Goal: Transaction & Acquisition: Purchase product/service

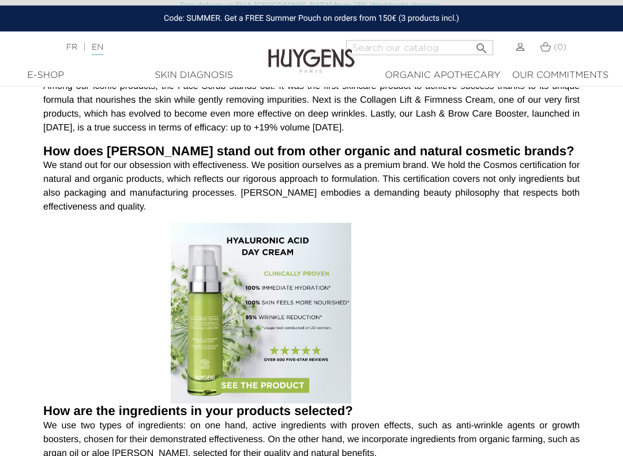
scroll to position [816, 0]
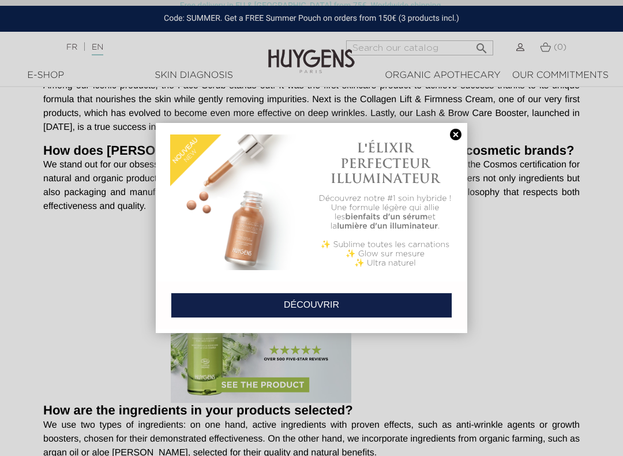
click at [452, 134] on link at bounding box center [456, 135] width 16 height 12
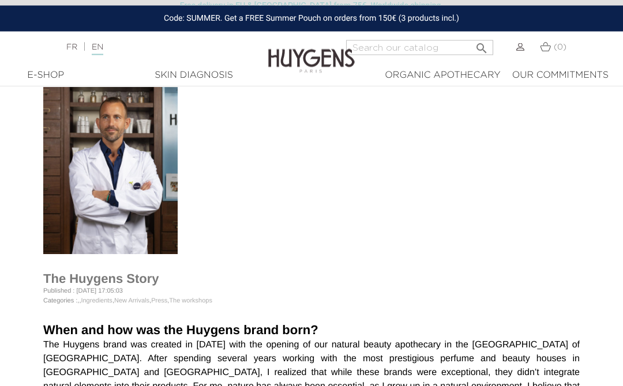
scroll to position [0, 0]
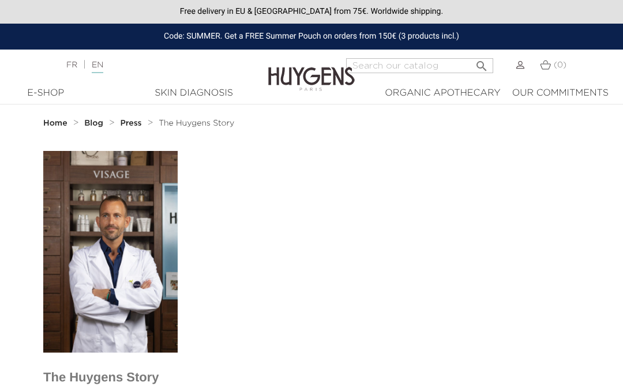
click at [42, 92] on div "E-Shop" at bounding box center [45, 94] width 62 height 14
click at [47, 96] on div "E-Shop" at bounding box center [45, 94] width 62 height 14
click at [44, 100] on div "E-Shop" at bounding box center [45, 94] width 62 height 14
click at [42, 91] on div "E-Shop" at bounding box center [45, 94] width 62 height 14
click at [52, 127] on strong "Home" at bounding box center [55, 123] width 24 height 8
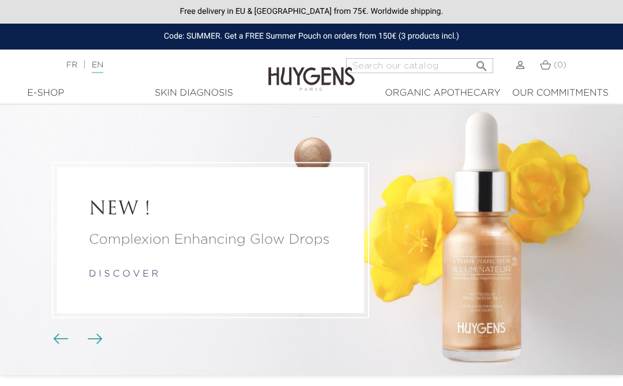
click at [40, 93] on div "E-Shop" at bounding box center [45, 94] width 62 height 14
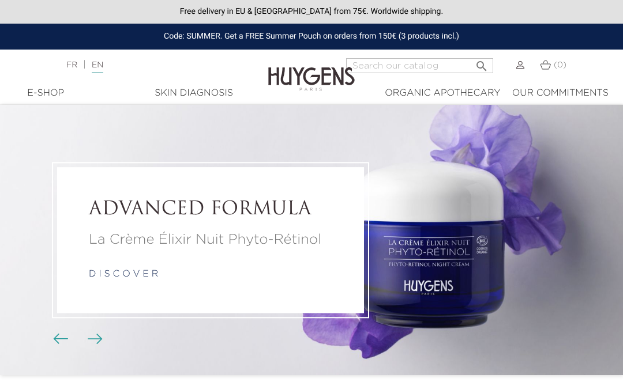
click at [44, 94] on div "E-Shop" at bounding box center [45, 94] width 62 height 14
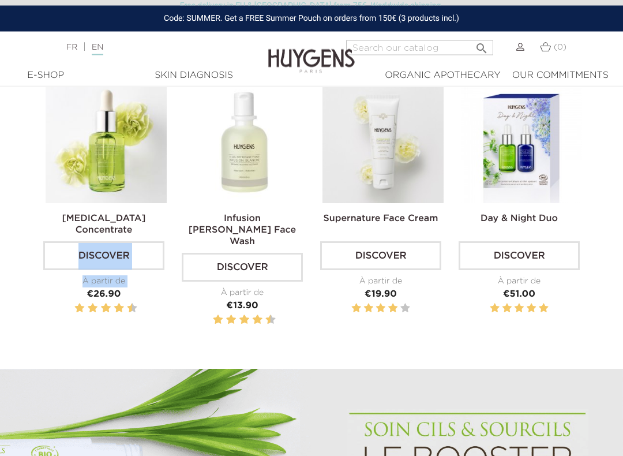
scroll to position [412, 0]
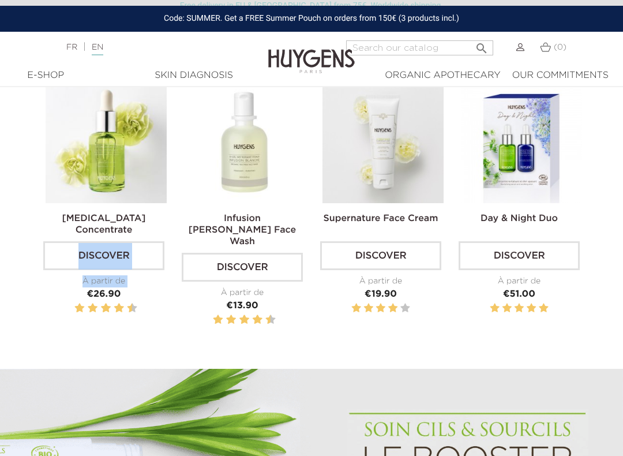
click at [23, 174] on section "Bestsellers Hyaluronic Acid Concentrate Discover À partir de Price €26.90" at bounding box center [311, 209] width 623 height 317
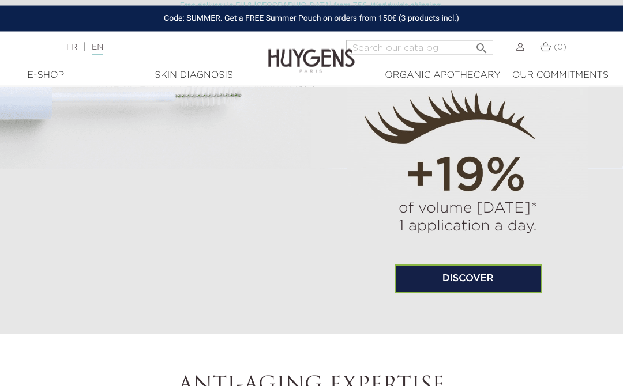
scroll to position [791, 0]
click at [438, 274] on link "Discover" at bounding box center [467, 279] width 147 height 29
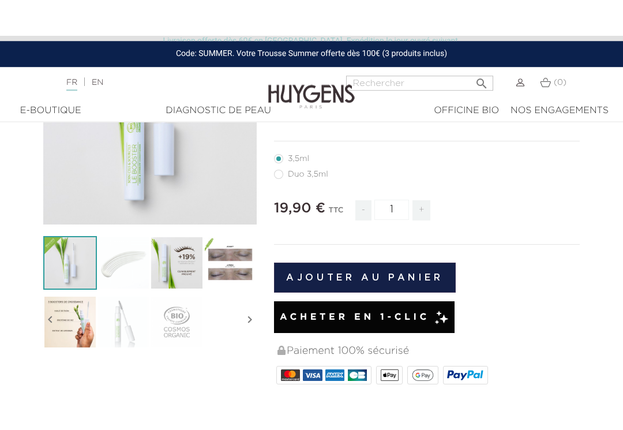
scroll to position [239, 0]
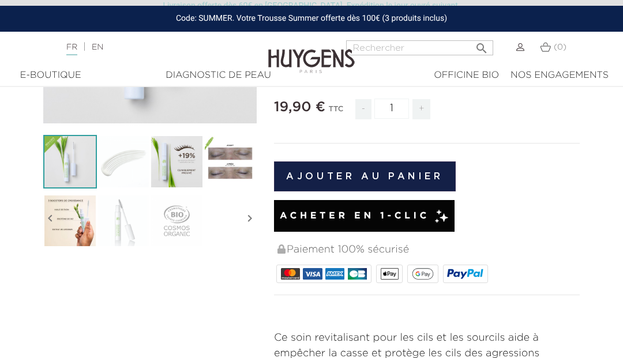
click at [182, 310] on div "  " at bounding box center [312, 229] width 554 height 638
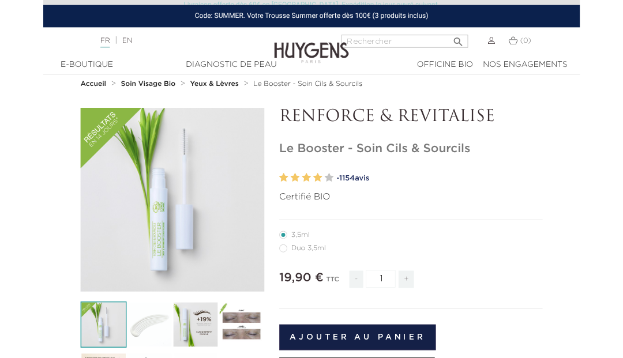
scroll to position [0, 0]
